Goal: Task Accomplishment & Management: Manage account settings

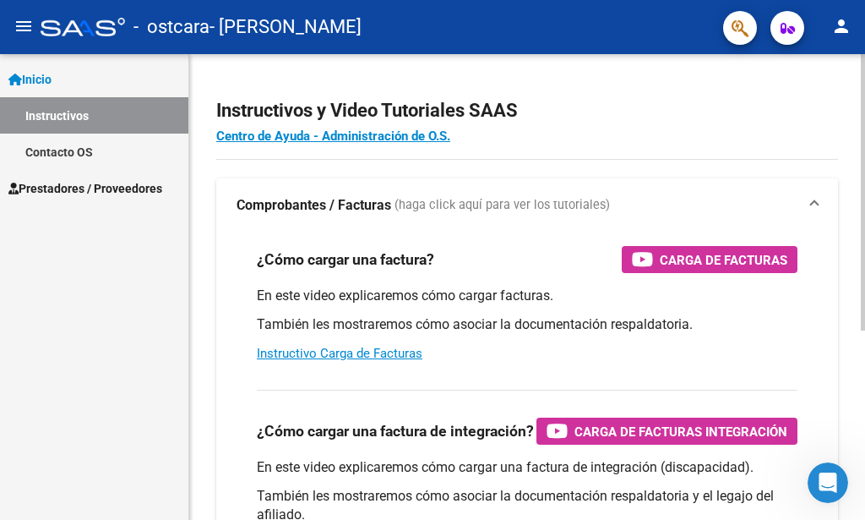
click at [819, 133] on h4 "Centro de Ayuda - Administración de O.S." at bounding box center [527, 136] width 622 height 19
click at [790, 96] on h2 "Instructivos y Video Tutoriales SAAS" at bounding box center [527, 111] width 622 height 32
click at [477, 52] on mat-toolbar "menu - ostcara - LARES [PERSON_NAME] person" at bounding box center [432, 27] width 865 height 54
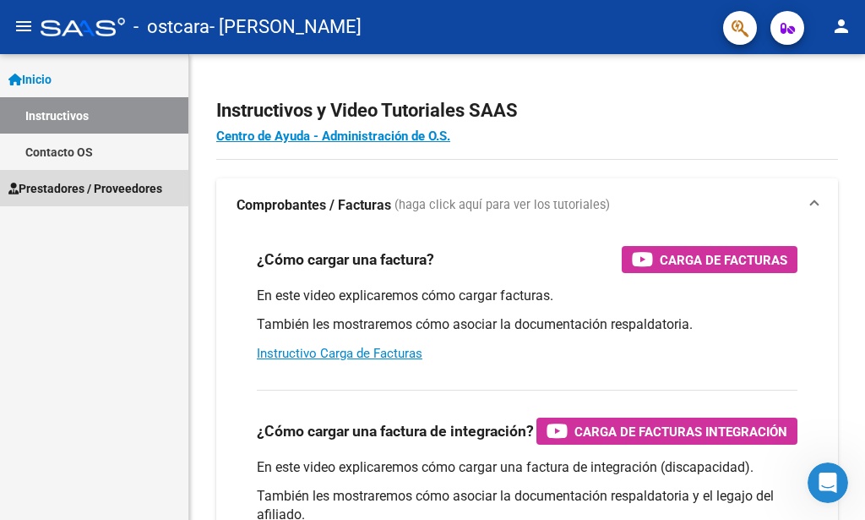
click at [75, 186] on span "Prestadores / Proveedores" at bounding box center [85, 188] width 154 height 19
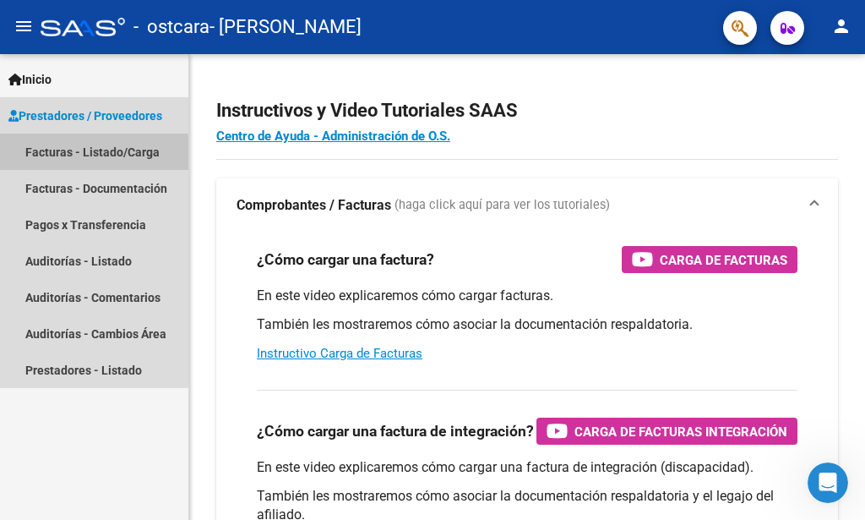
click at [58, 156] on link "Facturas - Listado/Carga" at bounding box center [94, 151] width 188 height 36
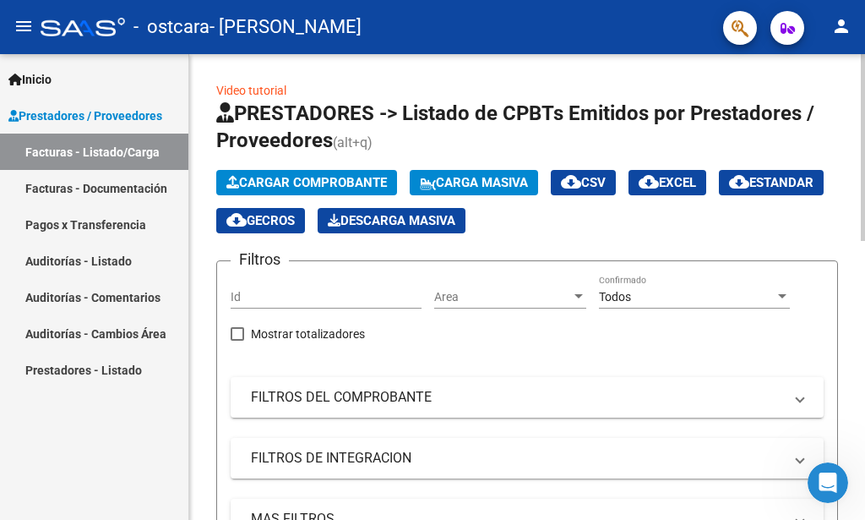
click at [864, 241] on div at bounding box center [863, 147] width 4 height 187
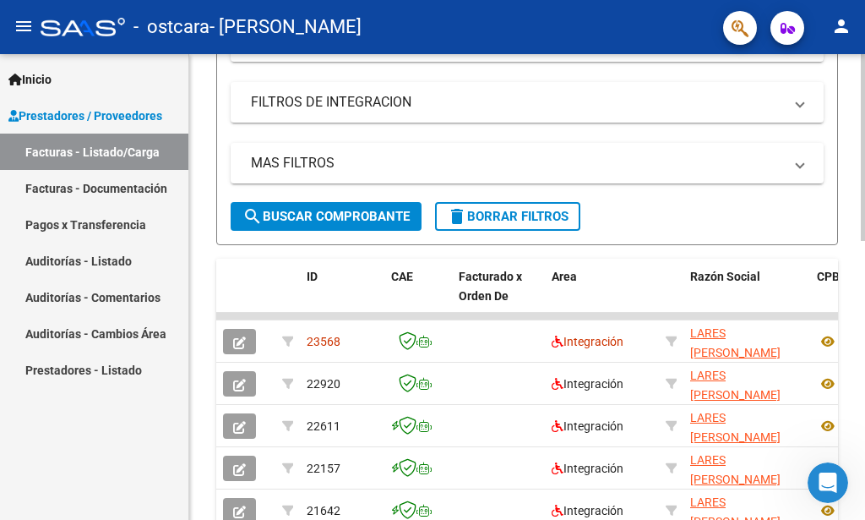
scroll to position [375, 0]
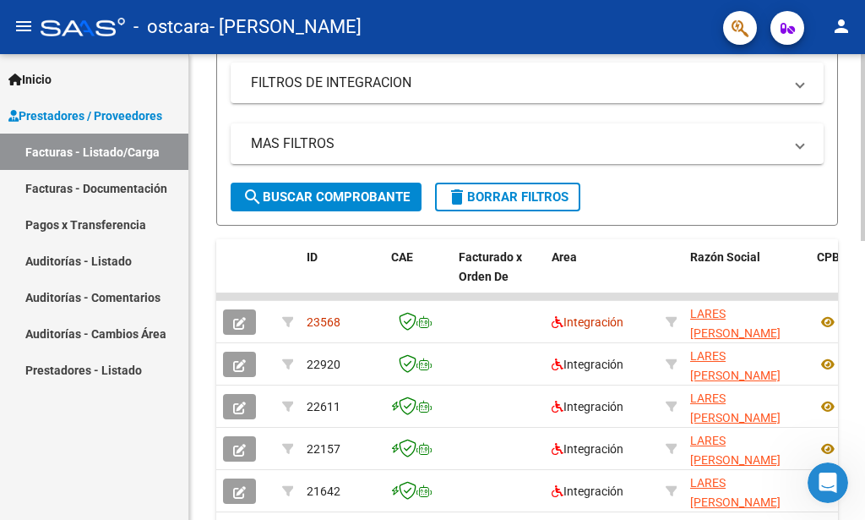
click at [863, 241] on div at bounding box center [863, 147] width 4 height 187
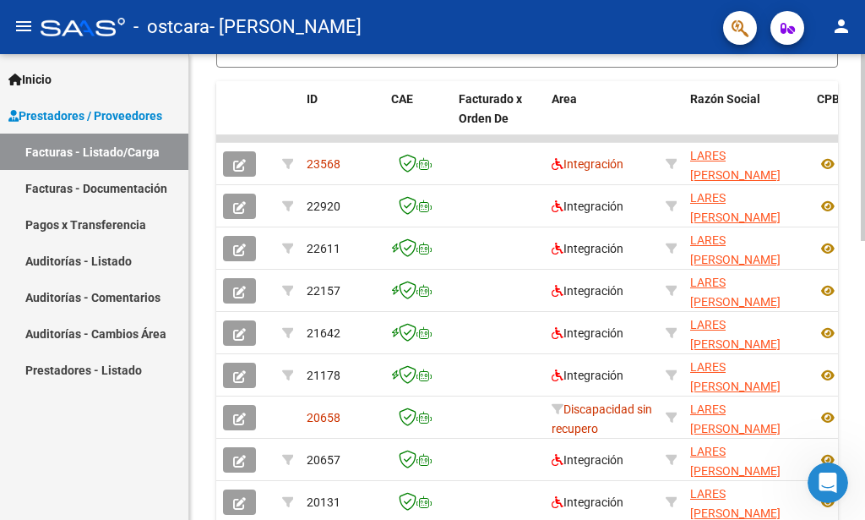
click at [864, 241] on div at bounding box center [863, 147] width 4 height 187
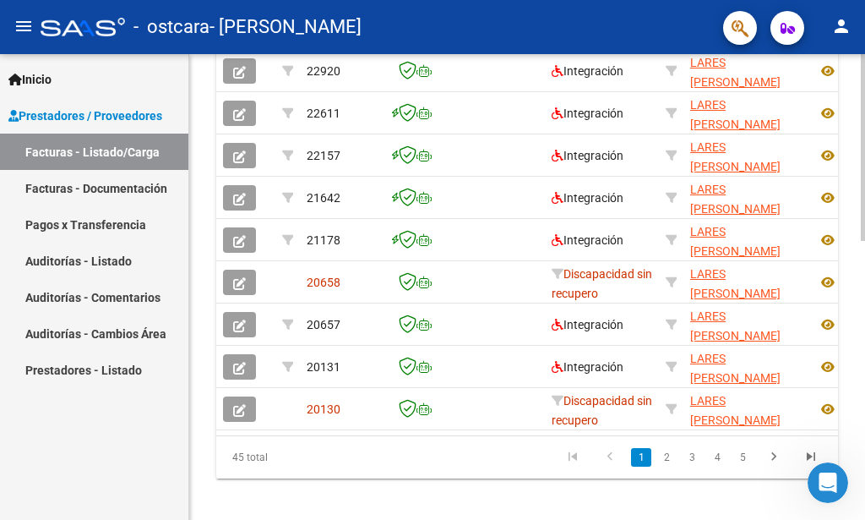
scroll to position [696, 0]
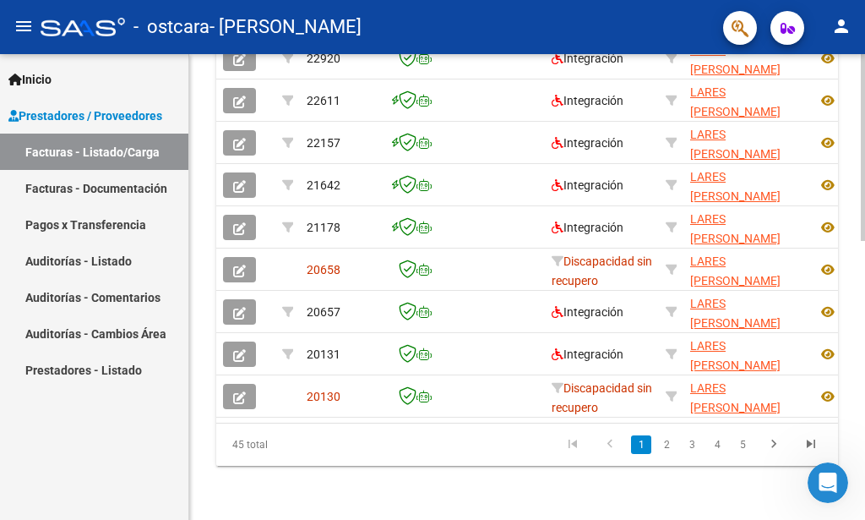
click at [862, 241] on div at bounding box center [863, 147] width 4 height 187
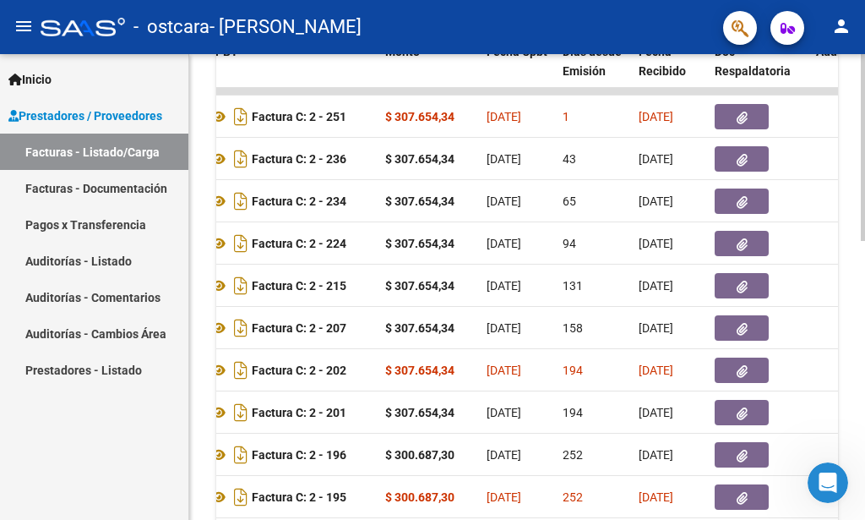
scroll to position [557, 0]
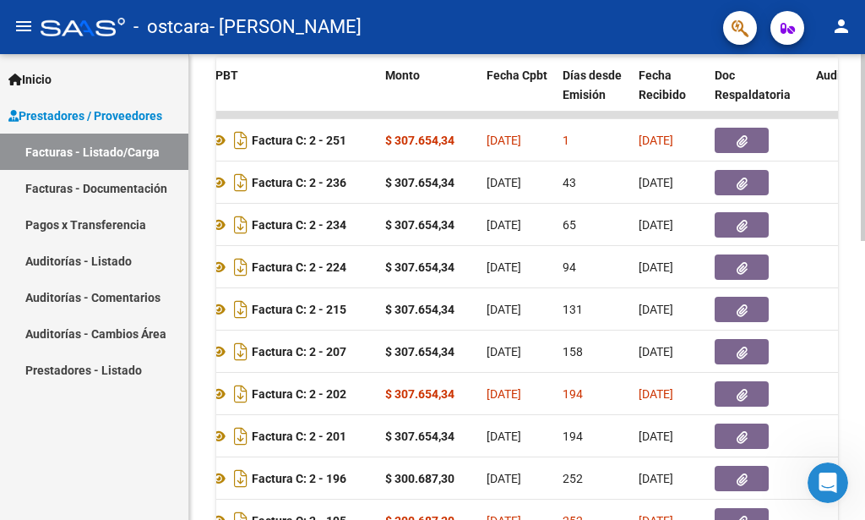
click at [856, 329] on div "Video tutorial PRESTADORES -> Listado de CPBTs Emitidos por Prestadores / Prove…" at bounding box center [529, 70] width 680 height 1146
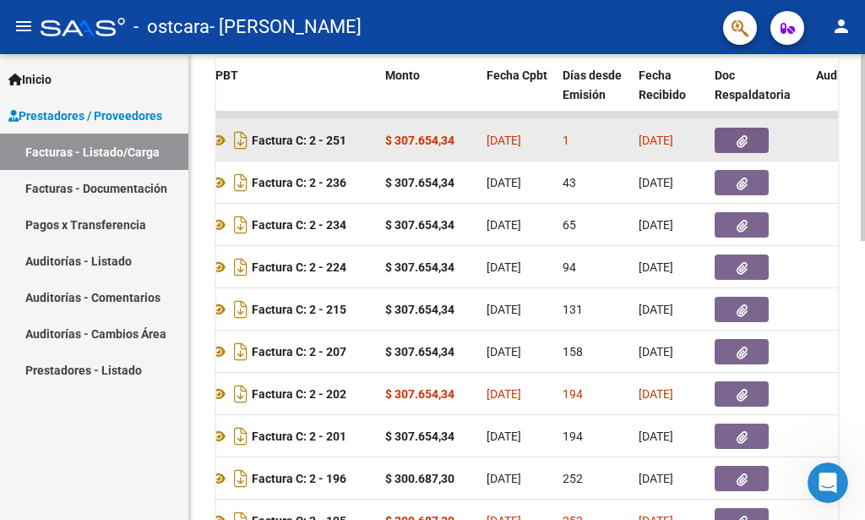
click at [802, 153] on div at bounding box center [759, 140] width 88 height 25
click at [802, 153] on datatable-body-cell at bounding box center [758, 139] width 101 height 41
click at [590, 145] on div "1" at bounding box center [594, 140] width 63 height 19
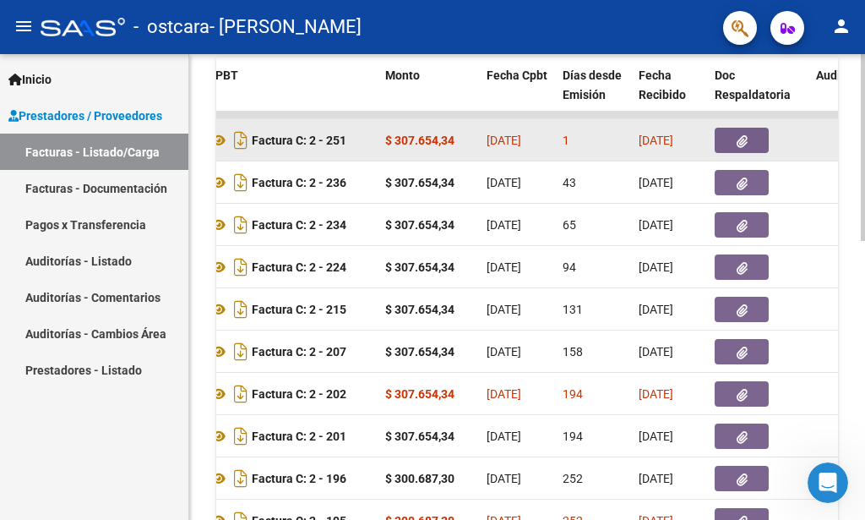
click at [590, 145] on div "1" at bounding box center [594, 140] width 63 height 19
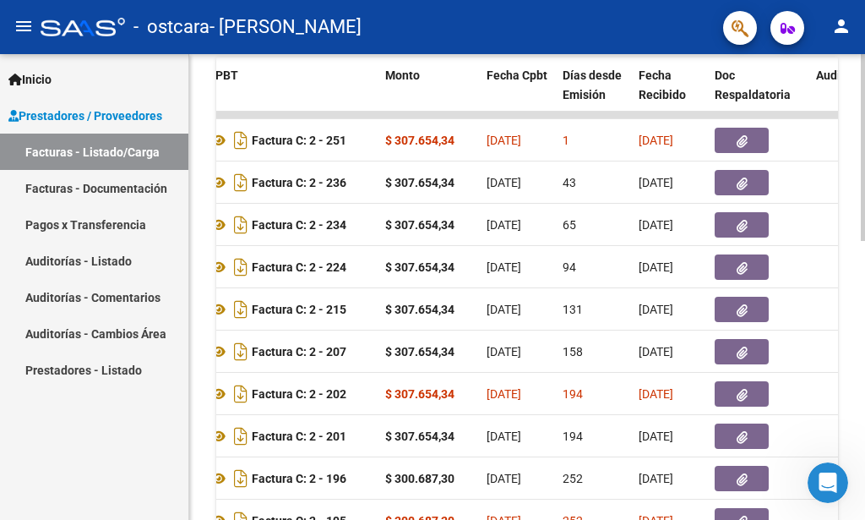
scroll to position [696, 0]
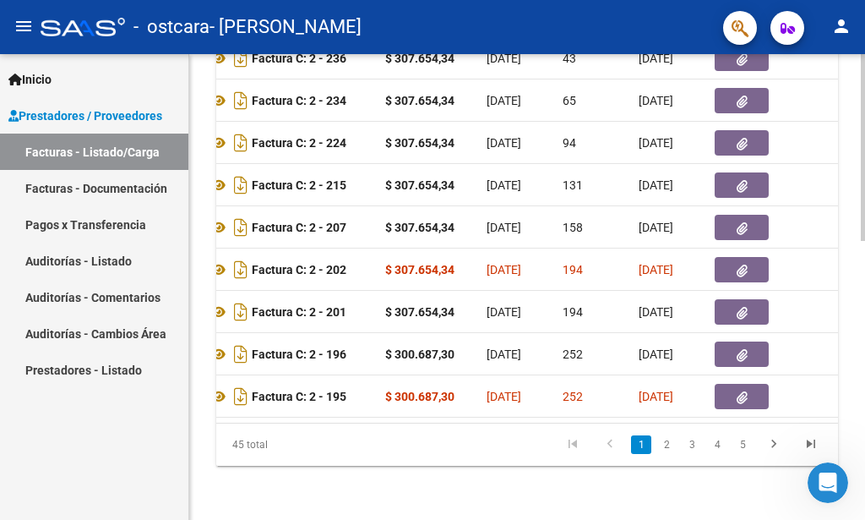
click at [864, 241] on div at bounding box center [863, 147] width 4 height 187
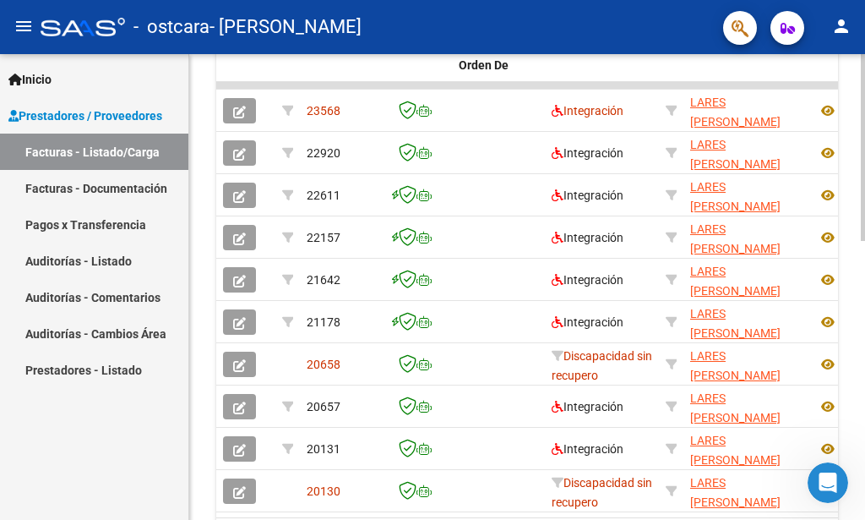
scroll to position [574, 0]
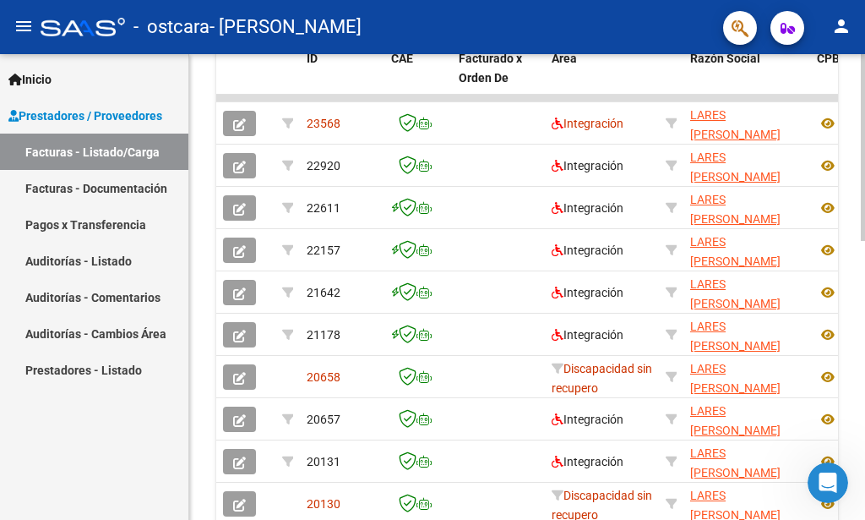
click at [857, 328] on div "Video tutorial PRESTADORES -> Listado de CPBTs Emitidos por Prestadores / Prove…" at bounding box center [529, 53] width 680 height 1146
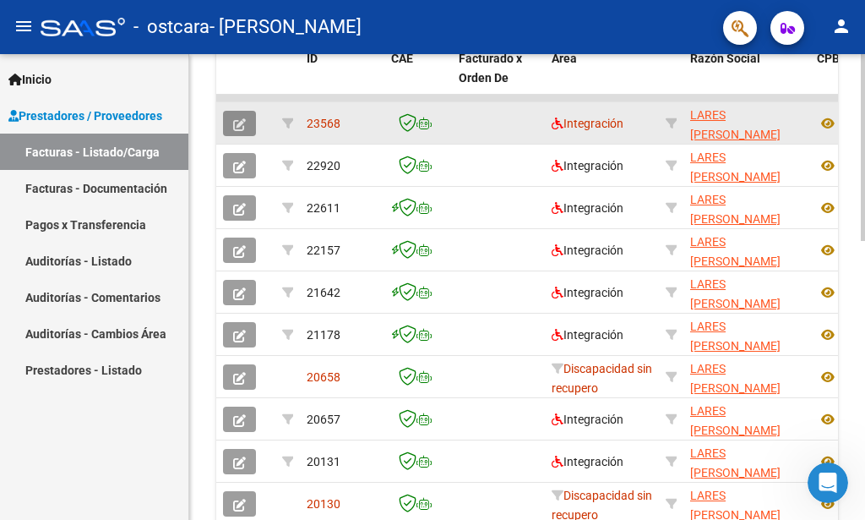
click at [237, 124] on icon "button" at bounding box center [239, 124] width 13 height 13
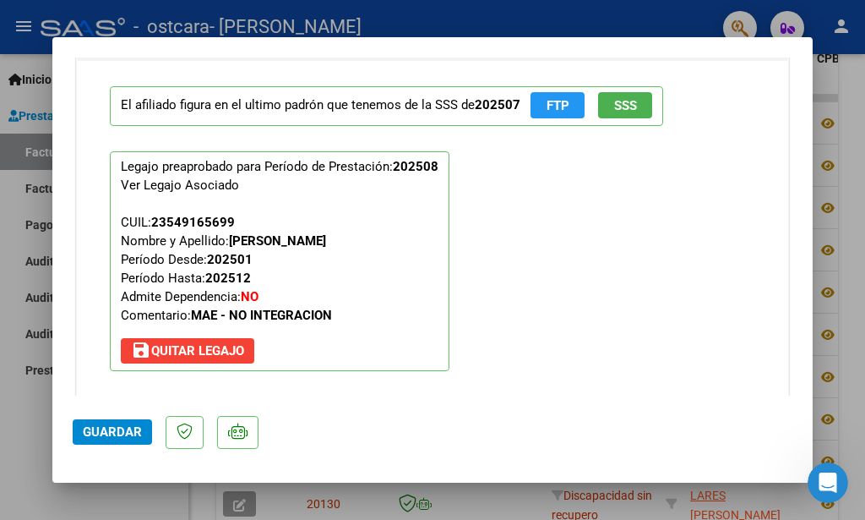
scroll to position [1588, 0]
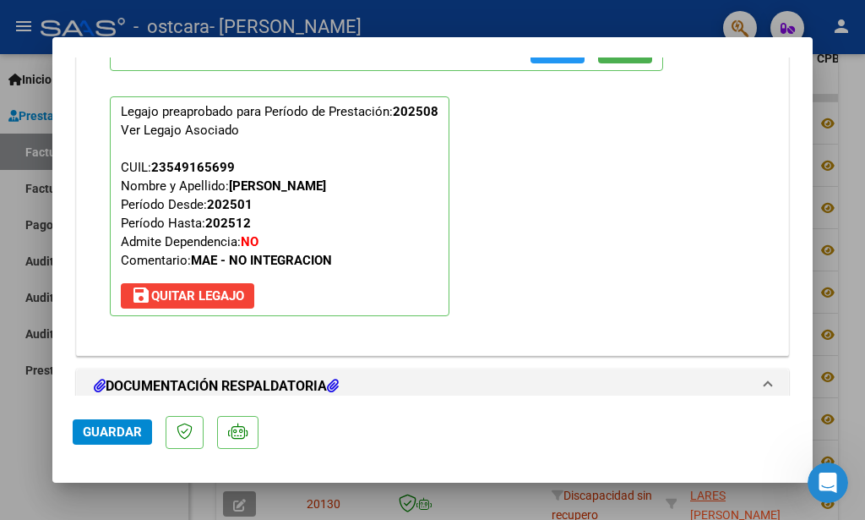
click at [225, 288] on span "save [PERSON_NAME]" at bounding box center [187, 295] width 113 height 15
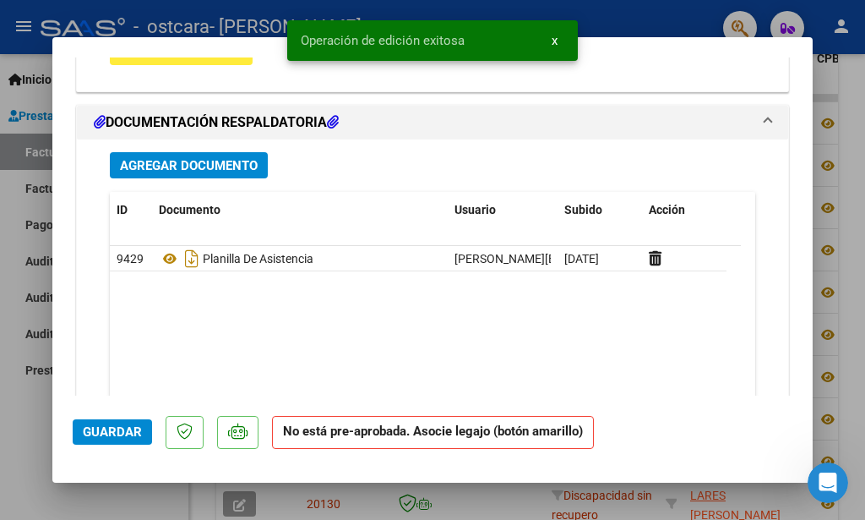
scroll to position [1543, 0]
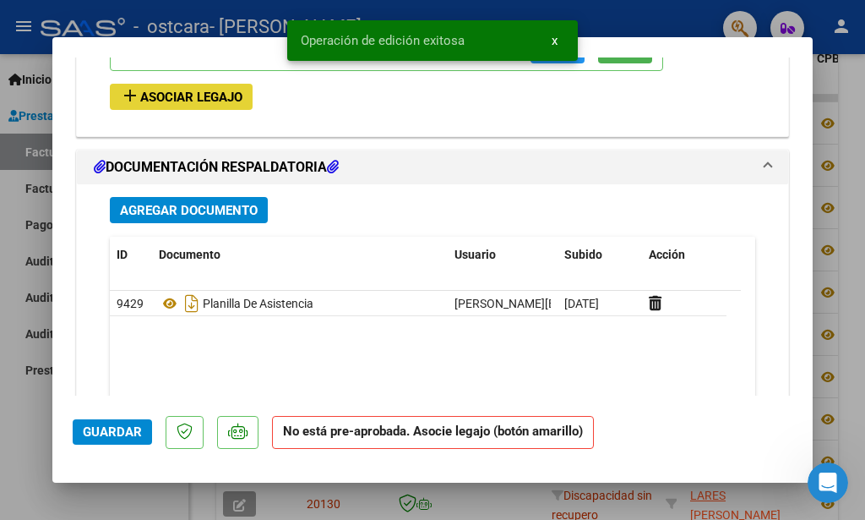
click at [201, 90] on span "Asociar Legajo" at bounding box center [191, 97] width 102 height 15
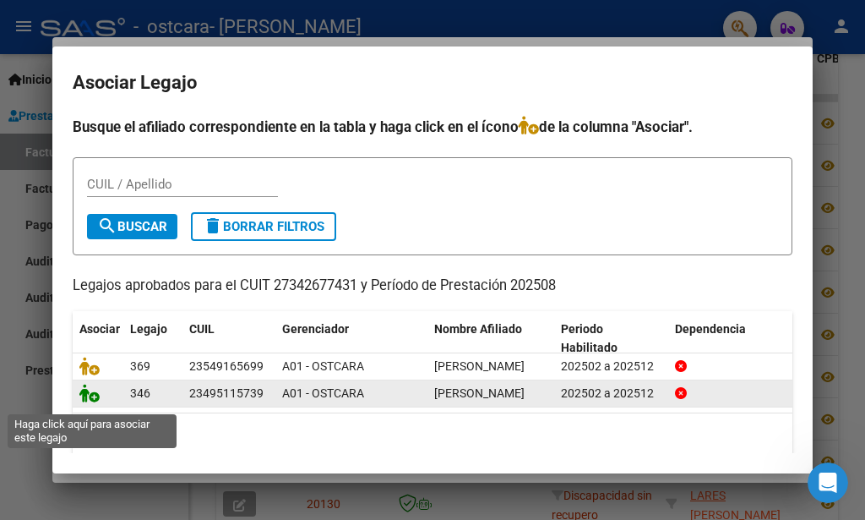
click at [91, 402] on icon at bounding box center [89, 393] width 20 height 19
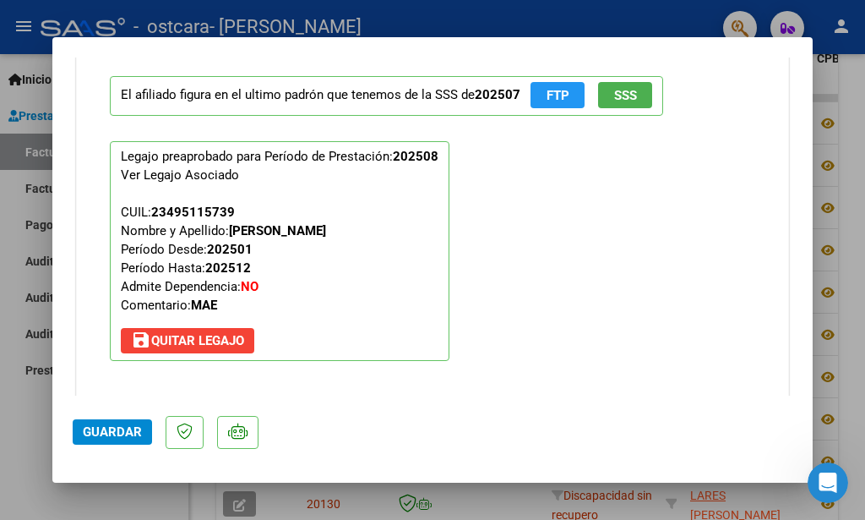
scroll to position [1588, 0]
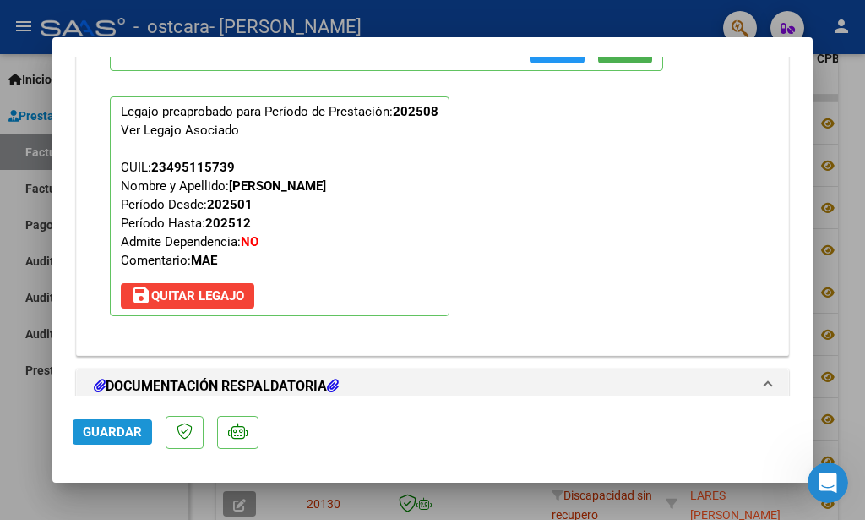
click at [129, 430] on span "Guardar" at bounding box center [112, 431] width 59 height 15
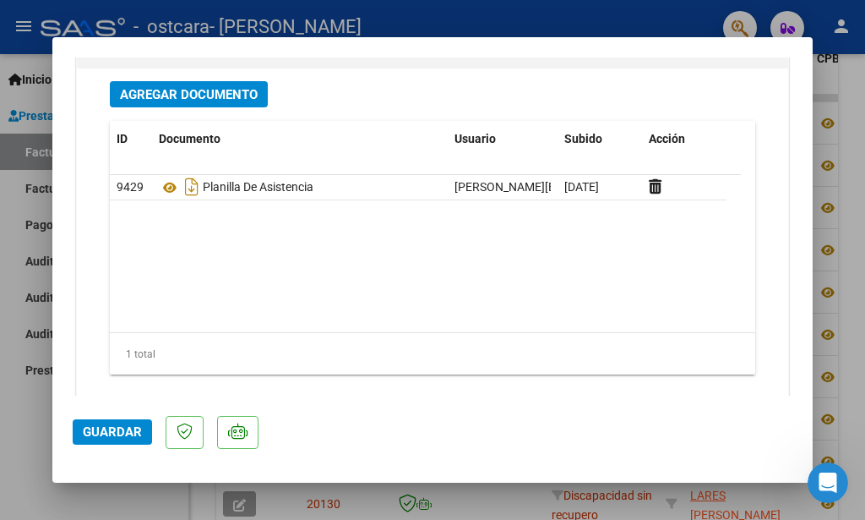
scroll to position [1934, 0]
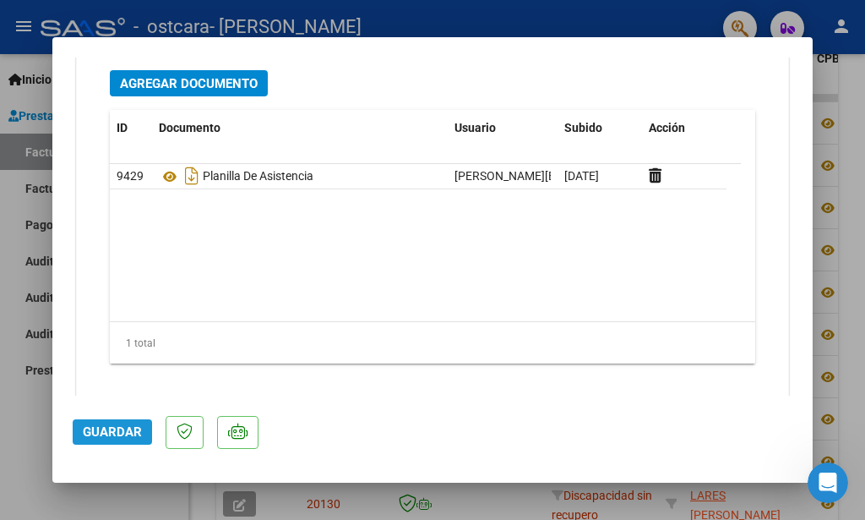
click at [122, 423] on button "Guardar" at bounding box center [112, 431] width 79 height 25
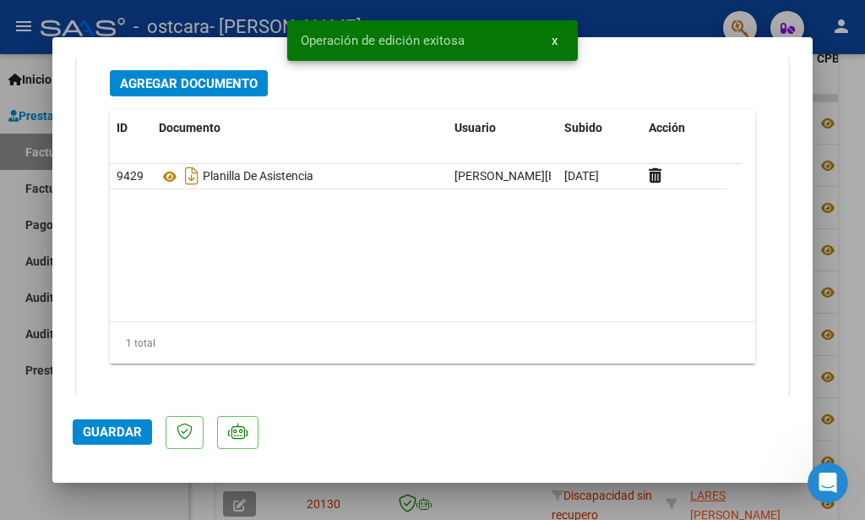
click at [41, 403] on div at bounding box center [432, 260] width 865 height 520
click at [41, 403] on div "Inicio Instructivos Contacto OS Prestadores / Proveedores Facturas - Listado/Ca…" at bounding box center [94, 286] width 188 height 465
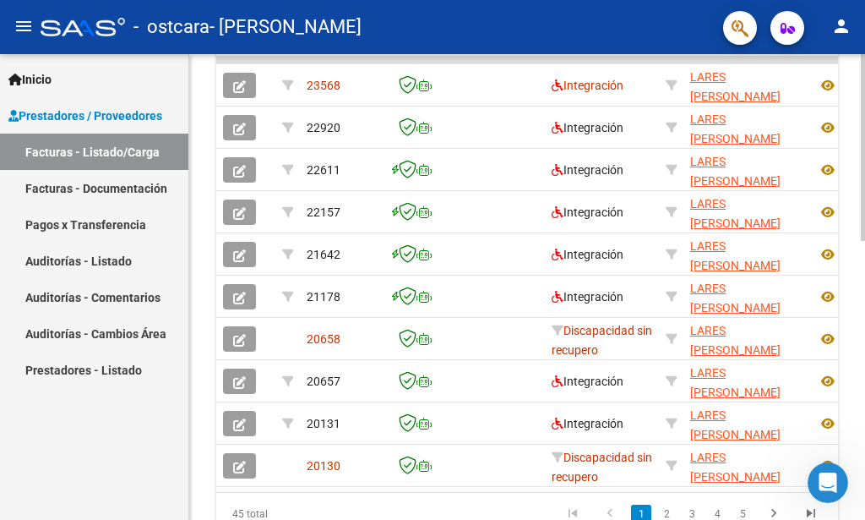
scroll to position [613, 0]
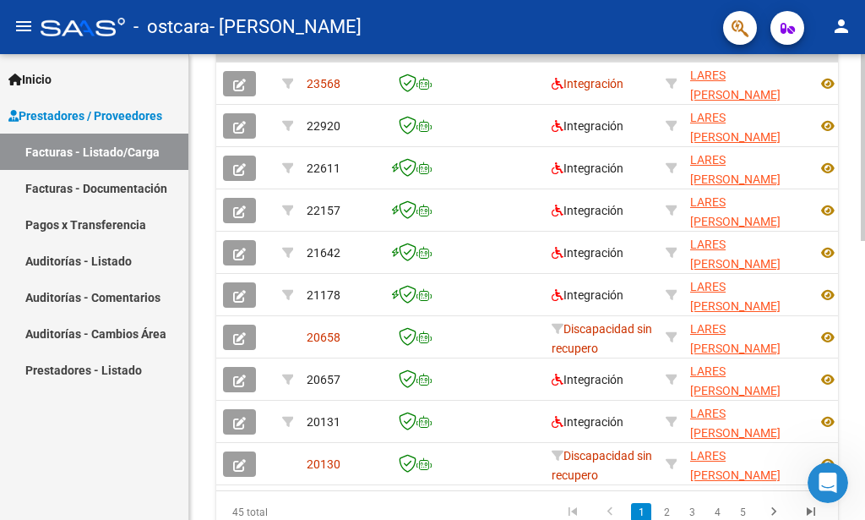
click at [862, 241] on div at bounding box center [863, 147] width 4 height 187
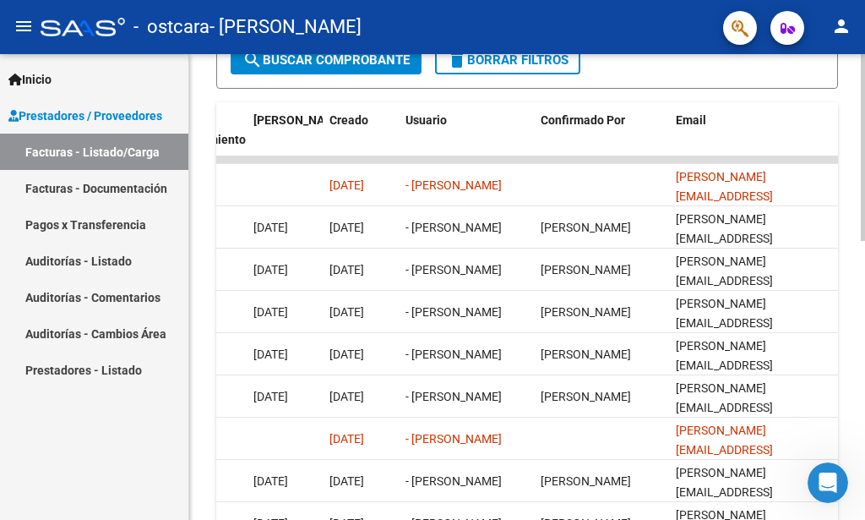
scroll to position [519, 0]
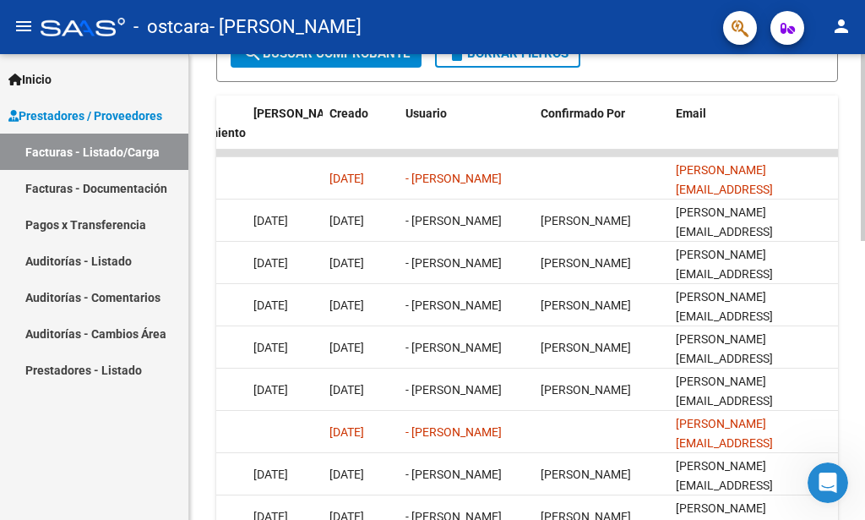
click at [848, 411] on div "Video tutorial PRESTADORES -> Listado de CPBTs Emitidos por Prestadores / Prove…" at bounding box center [529, 108] width 680 height 1146
click at [857, 304] on div "Video tutorial PRESTADORES -> Listado de CPBTs Emitidos por Prestadores / Prove…" at bounding box center [527, 108] width 676 height 1146
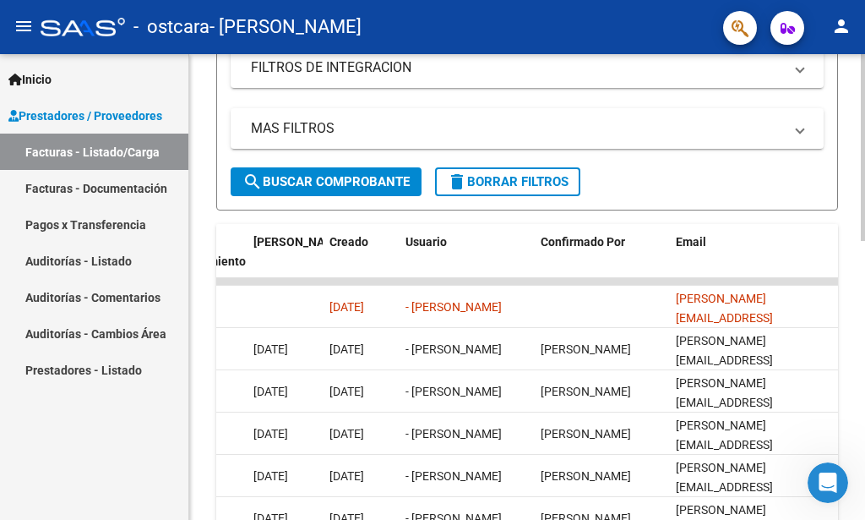
click at [862, 241] on div at bounding box center [863, 147] width 4 height 187
